Goal: Find contact information: Find contact information

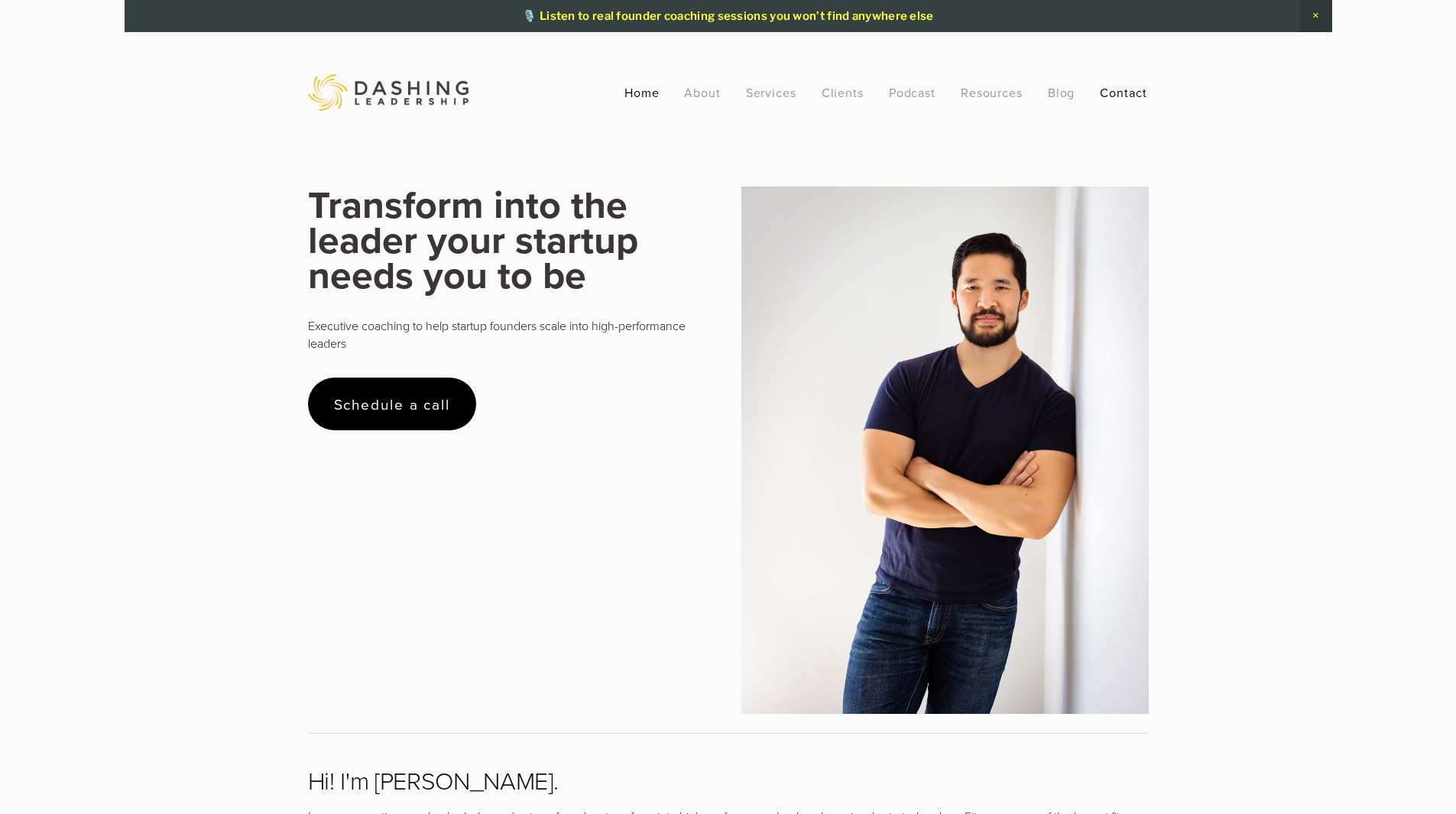
click at [1120, 96] on link "Contact" at bounding box center [1124, 93] width 47 height 27
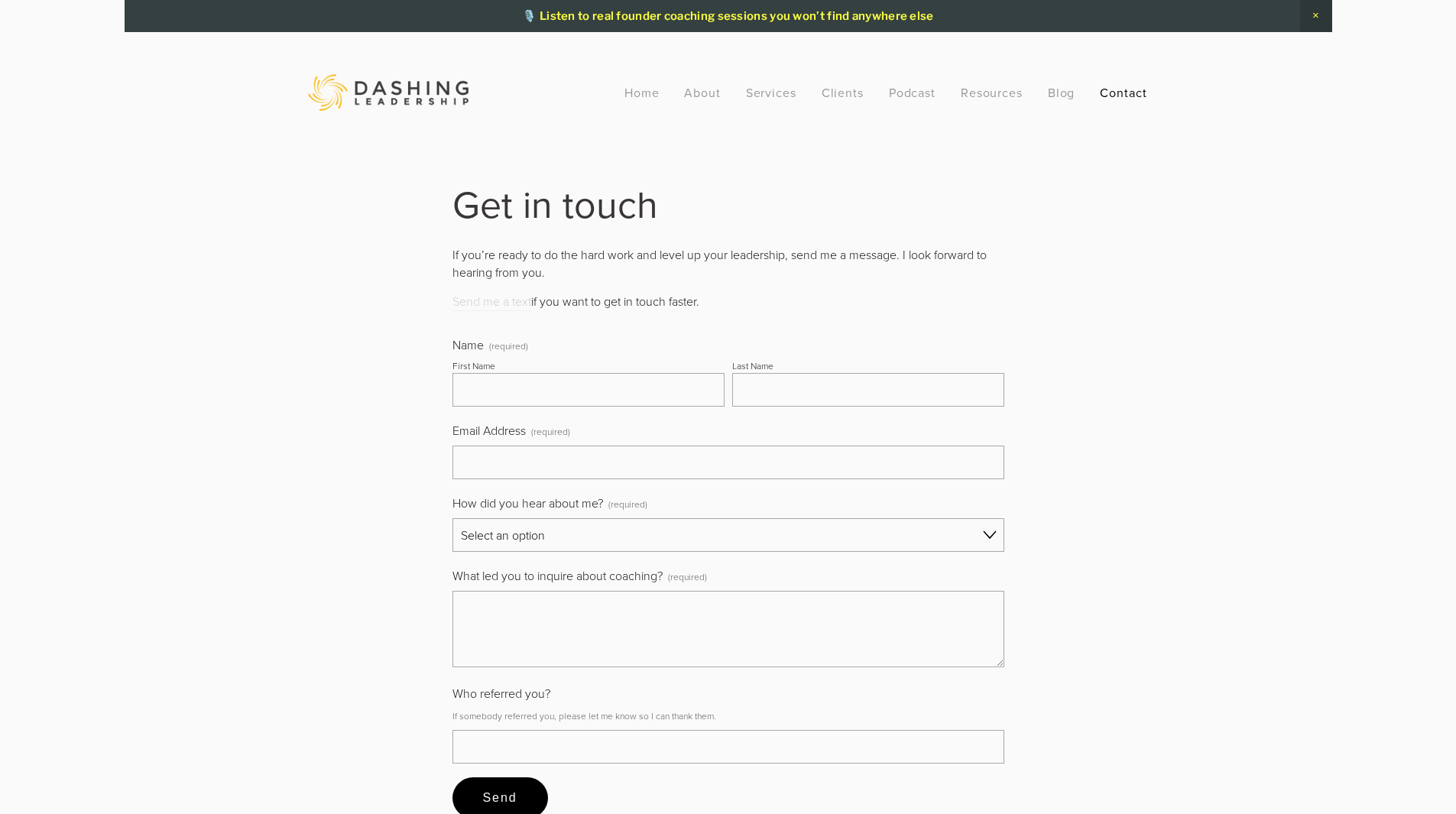
click at [490, 301] on link "Send me a text" at bounding box center [491, 302] width 79 height 18
drag, startPoint x: 1063, startPoint y: 214, endPoint x: 1039, endPoint y: 211, distance: 24.2
click at [1061, 214] on div "Get in touch If you’re ready to do the hard work and level up your leadership, …" at bounding box center [728, 509] width 867 height 645
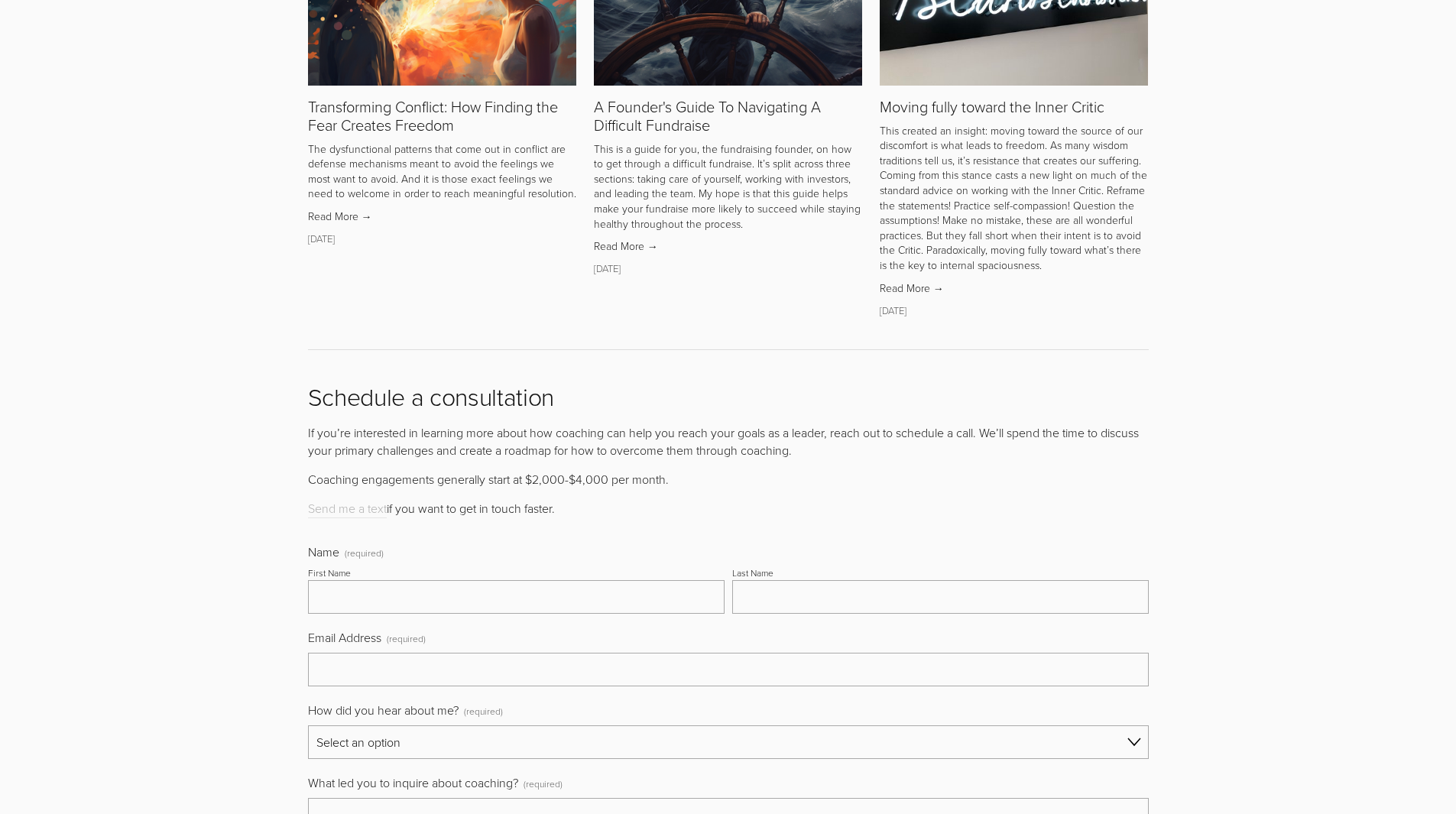
scroll to position [5880, 0]
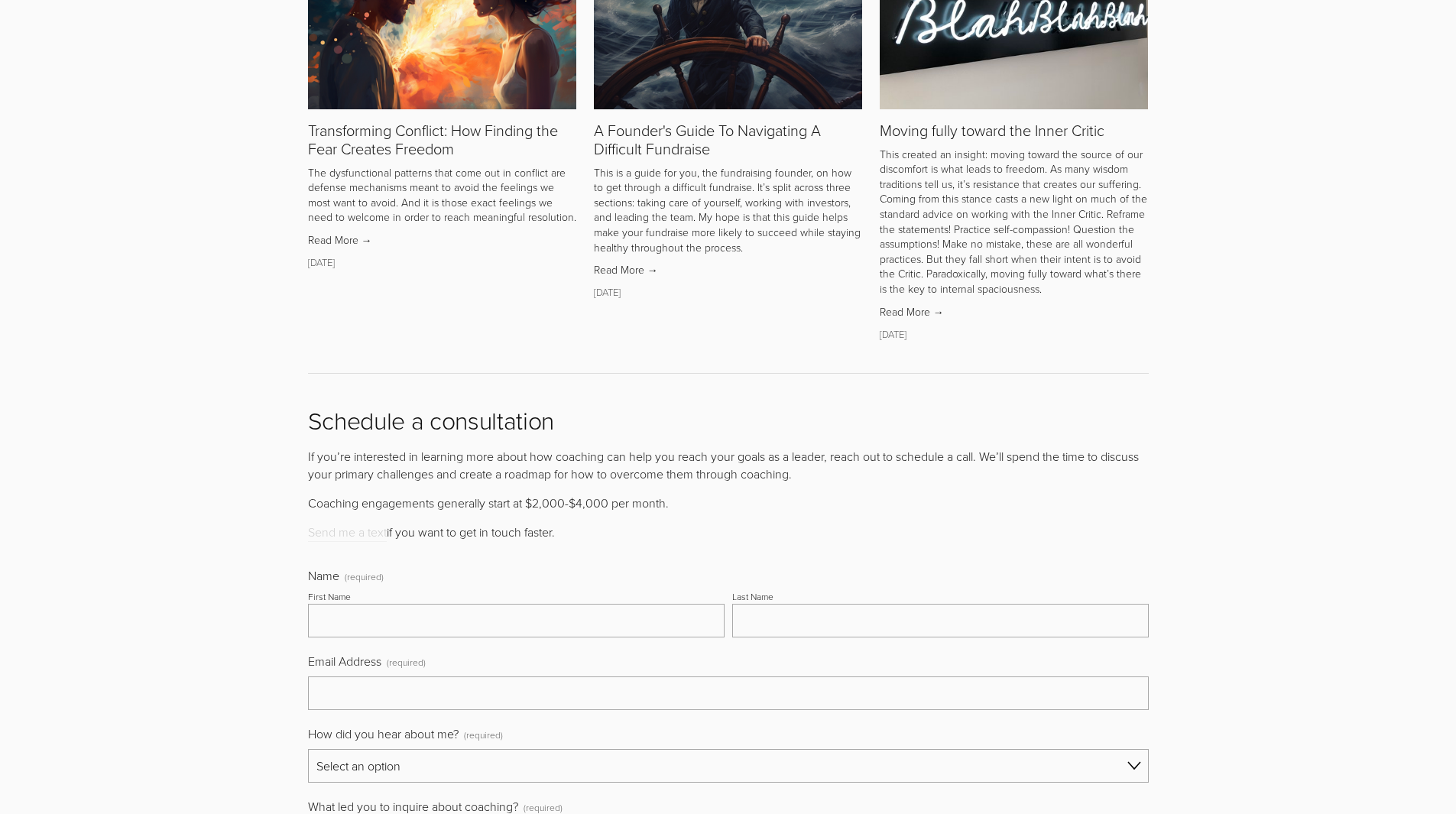
click at [336, 523] on link "Send me a text" at bounding box center [347, 532] width 79 height 18
